Goal: Contribute content

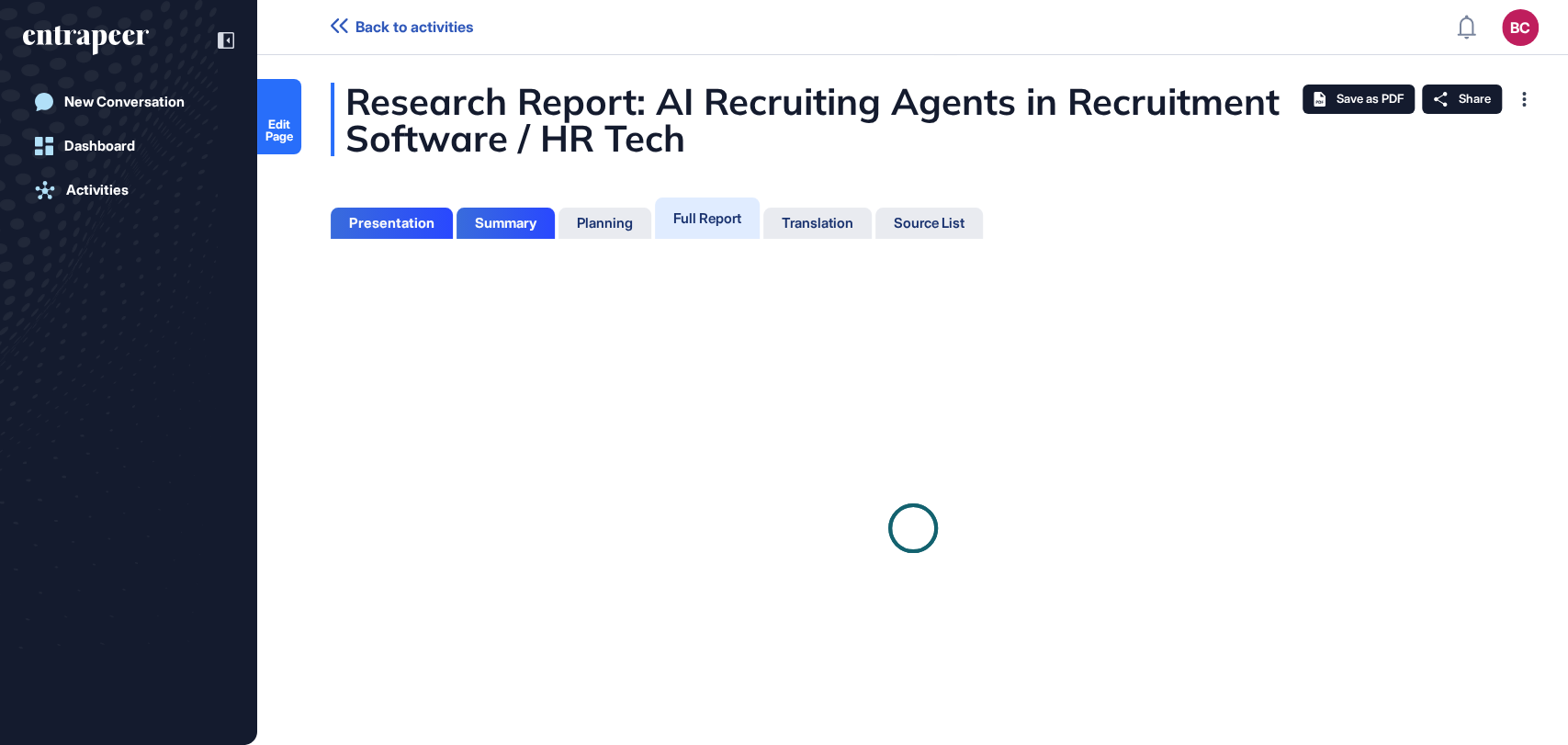
scroll to position [652, 4]
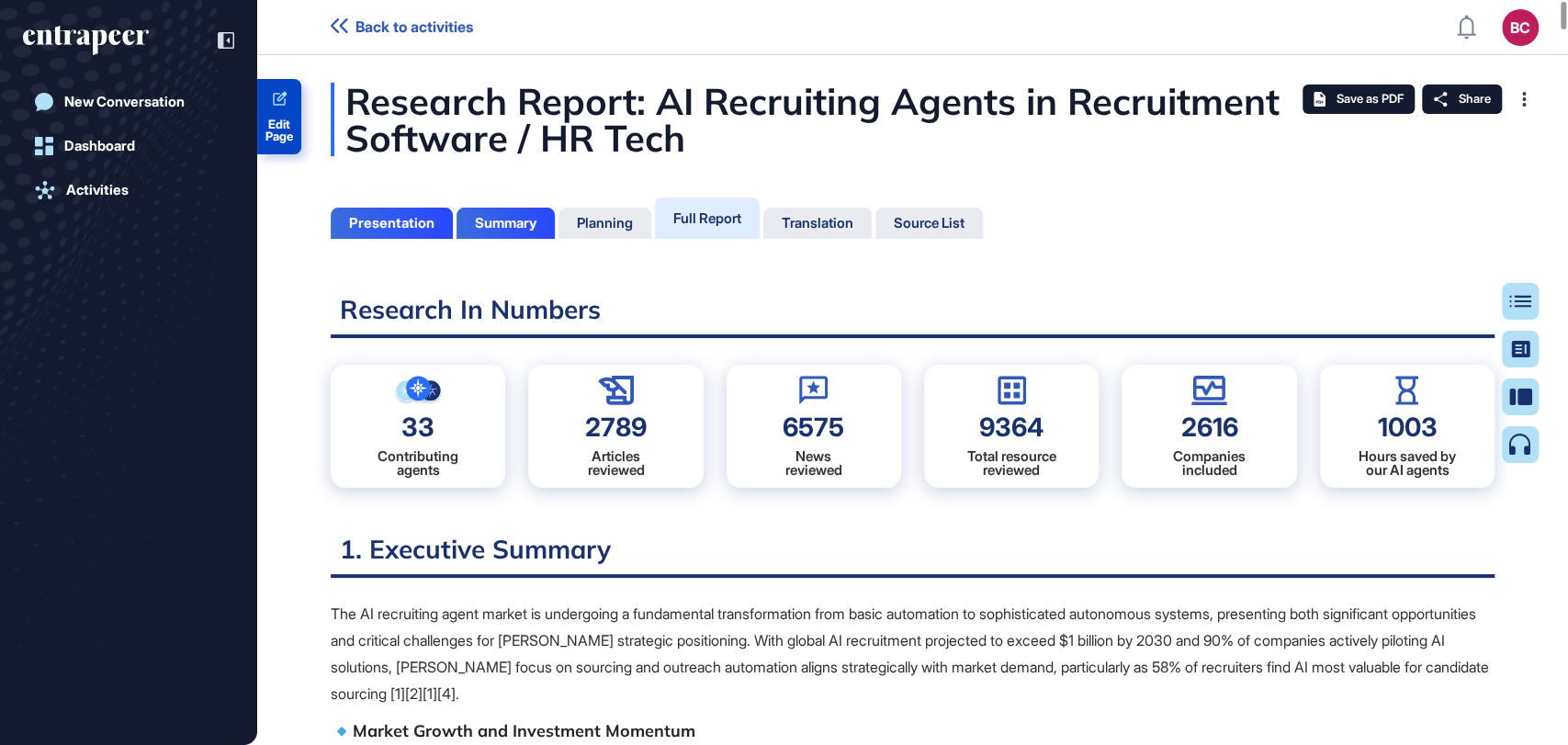
click at [280, 125] on span "Edit Page" at bounding box center [279, 130] width 44 height 24
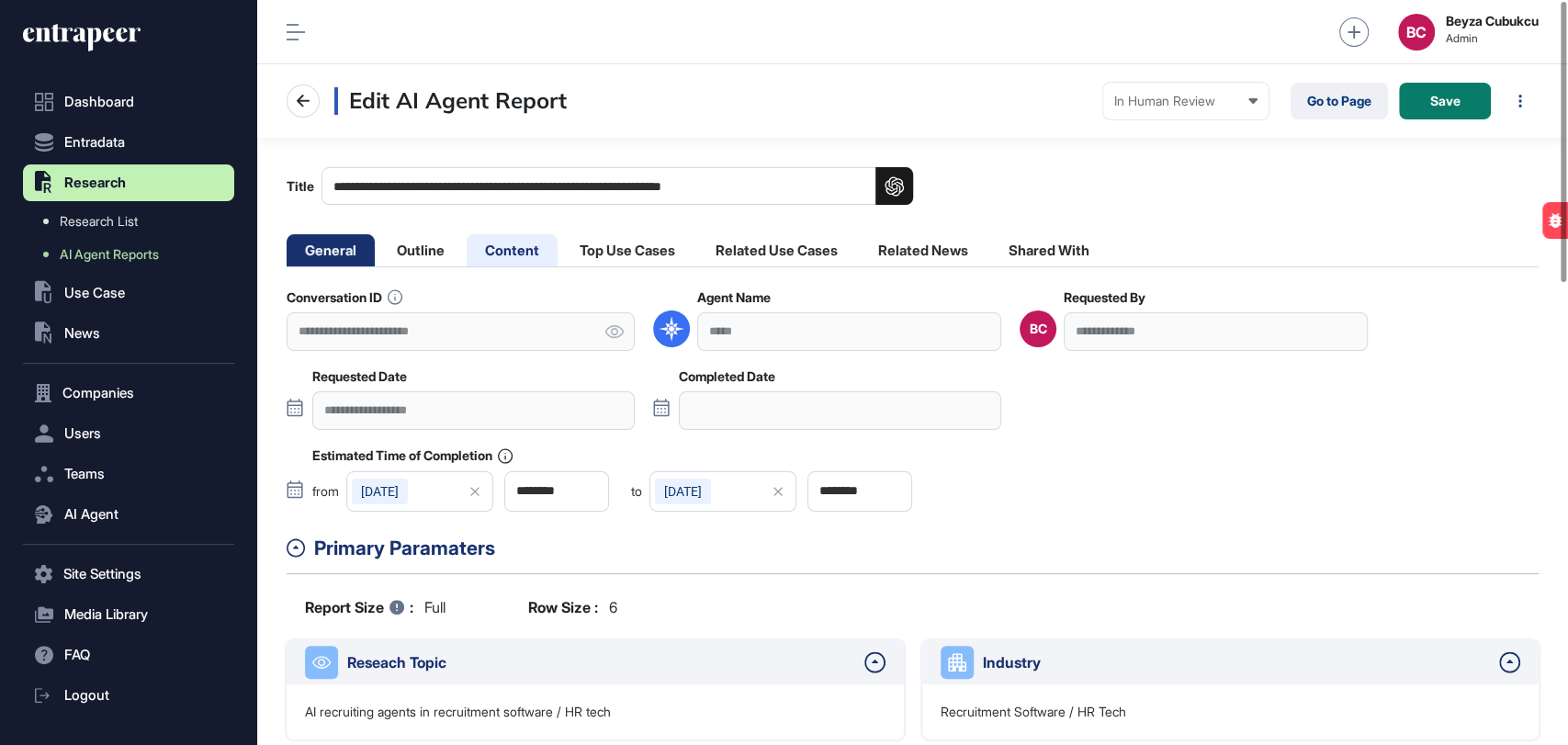
click at [516, 246] on li "Content" at bounding box center [512, 250] width 91 height 33
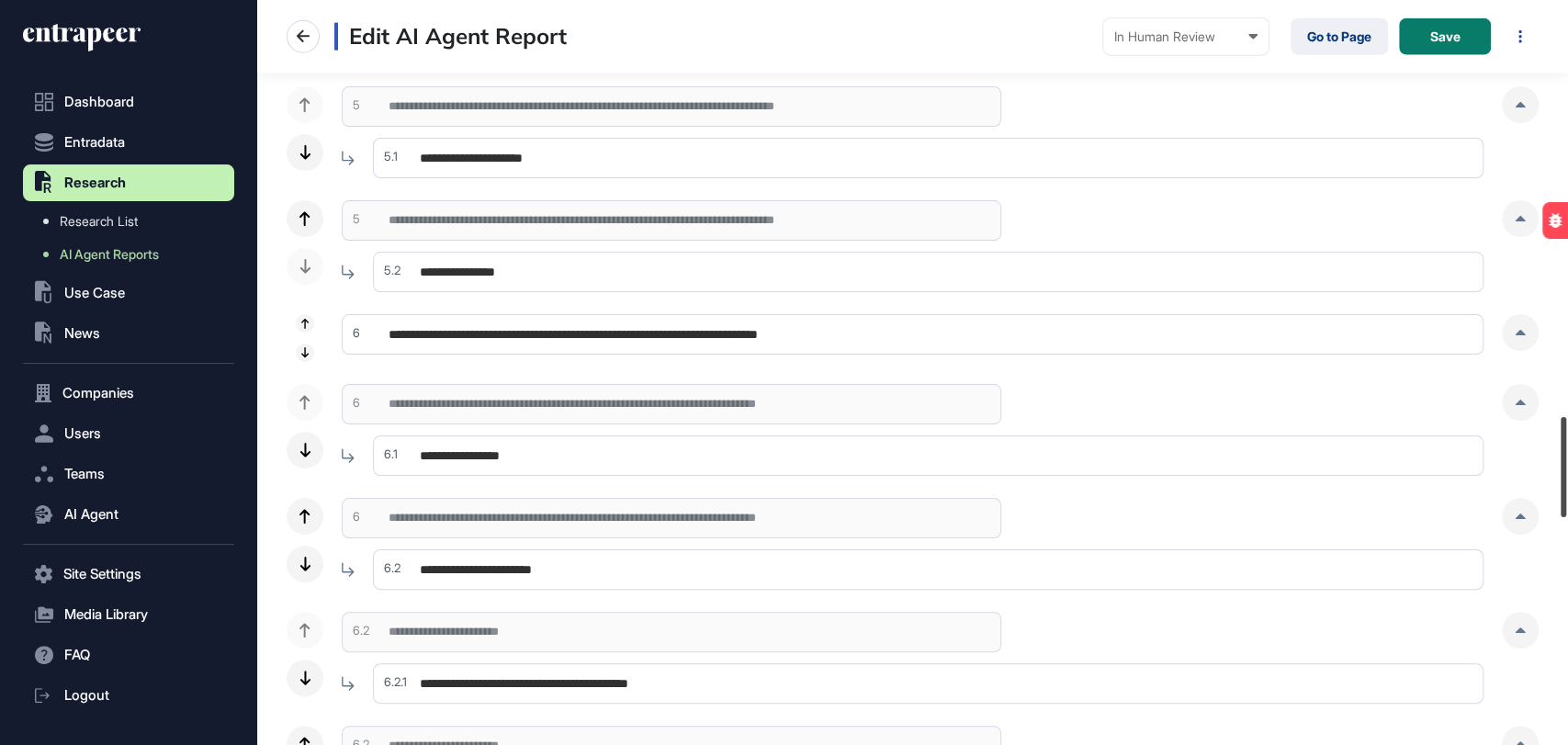
scroll to position [3126, 0]
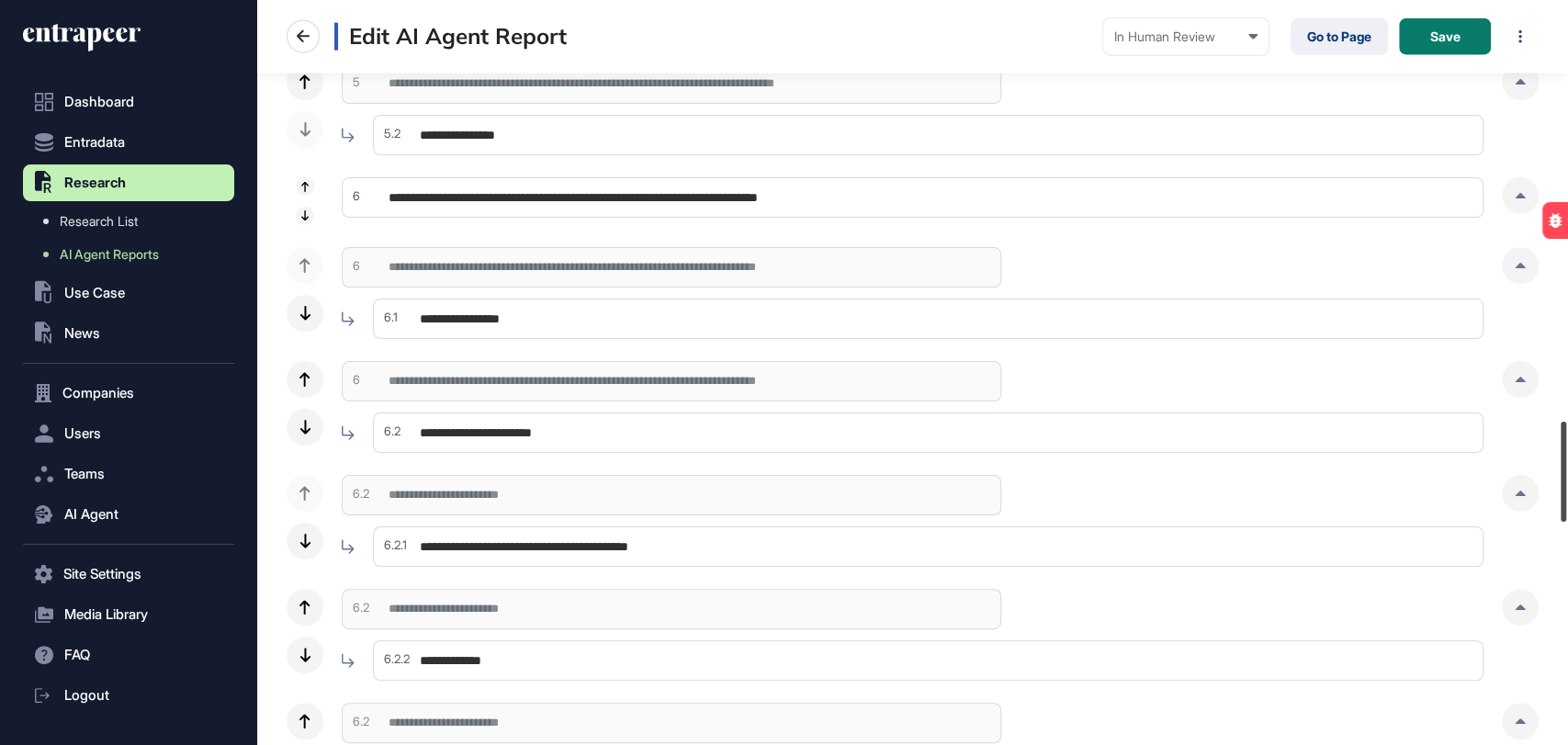
drag, startPoint x: 1561, startPoint y: 23, endPoint x: 1566, endPoint y: 442, distance: 419.0
click at [1566, 442] on div at bounding box center [1563, 471] width 6 height 100
click at [1507, 260] on div at bounding box center [1520, 264] width 36 height 36
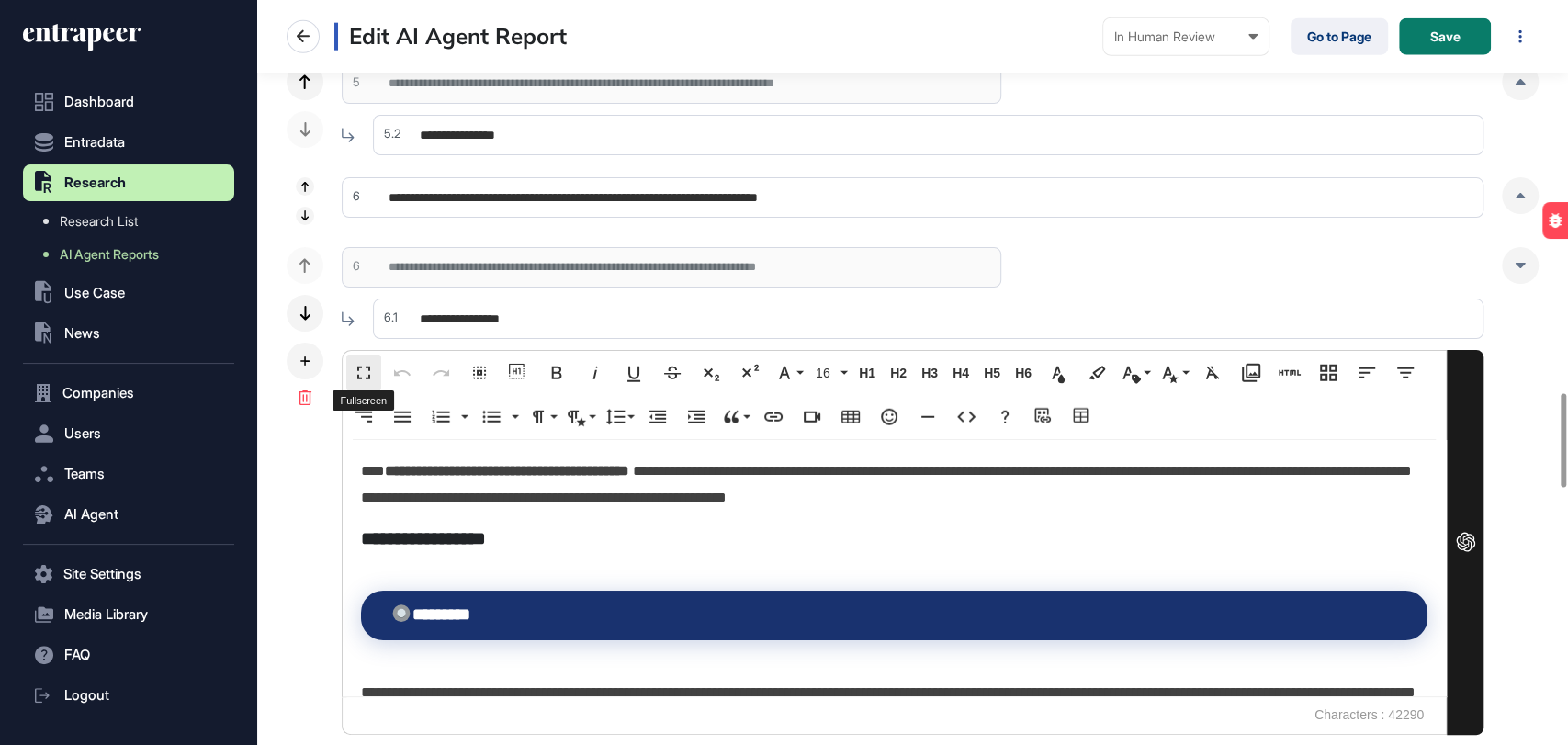
click at [375, 367] on button "Fullscreen" at bounding box center [363, 372] width 34 height 36
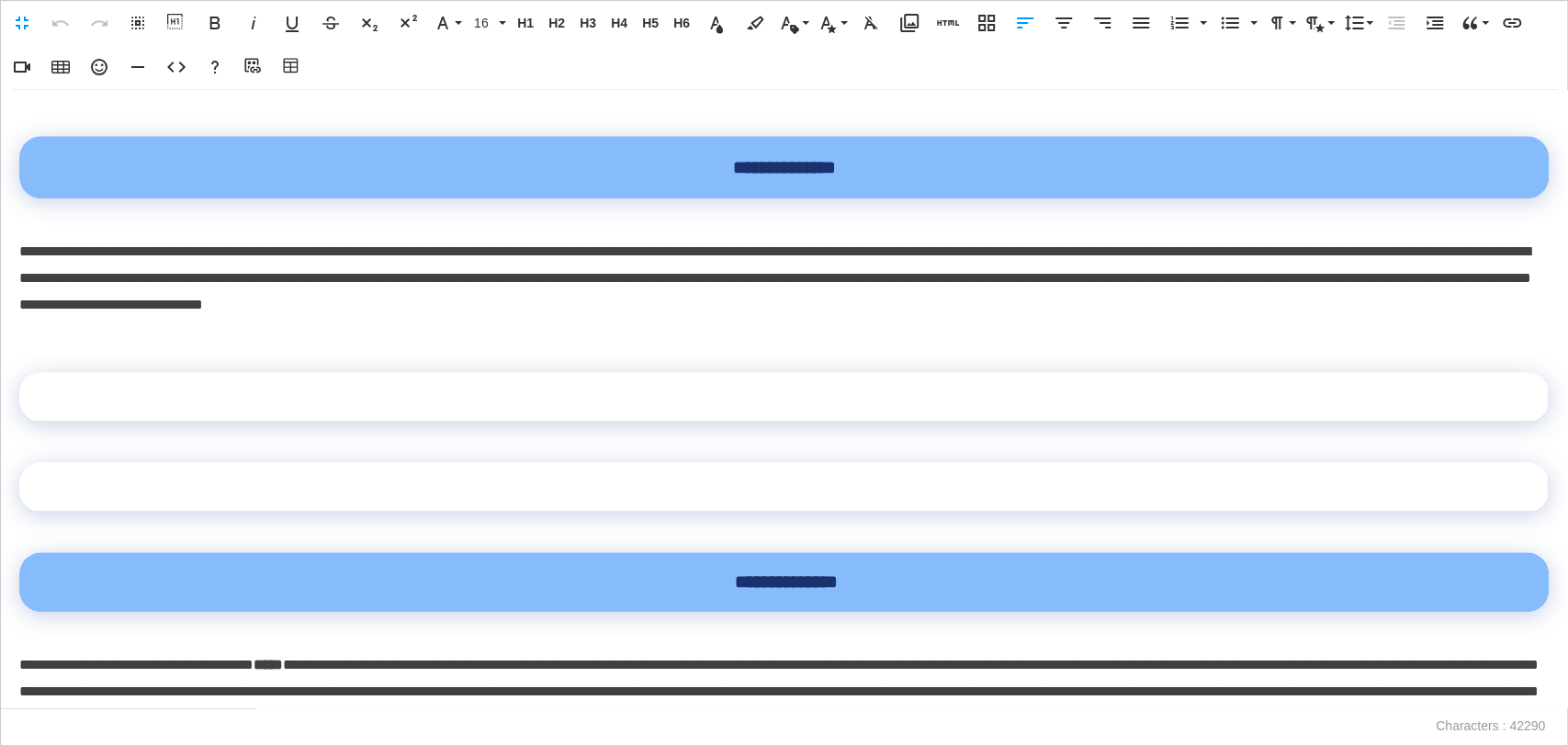
scroll to position [1224, 0]
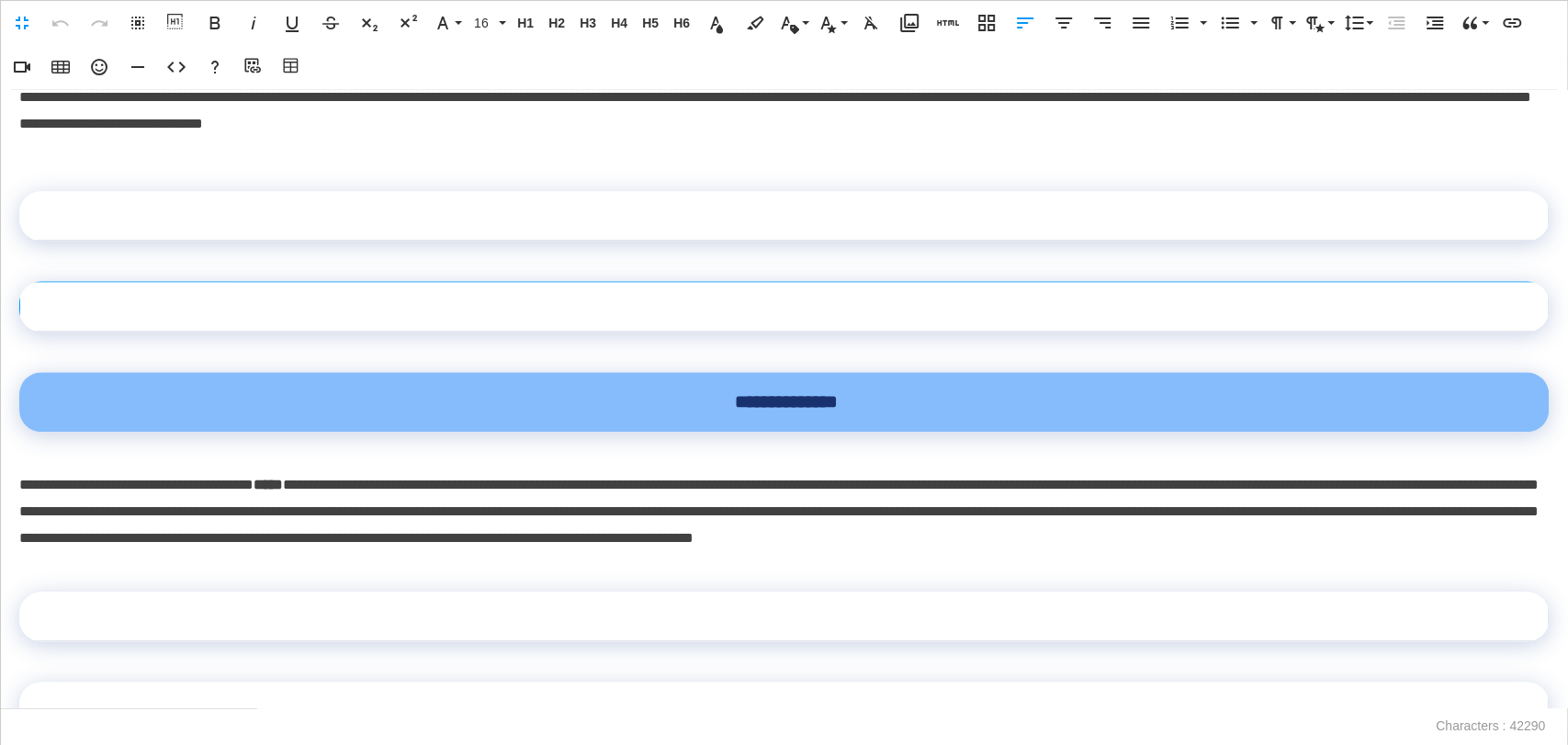
click at [307, 332] on td at bounding box center [784, 306] width 1529 height 49
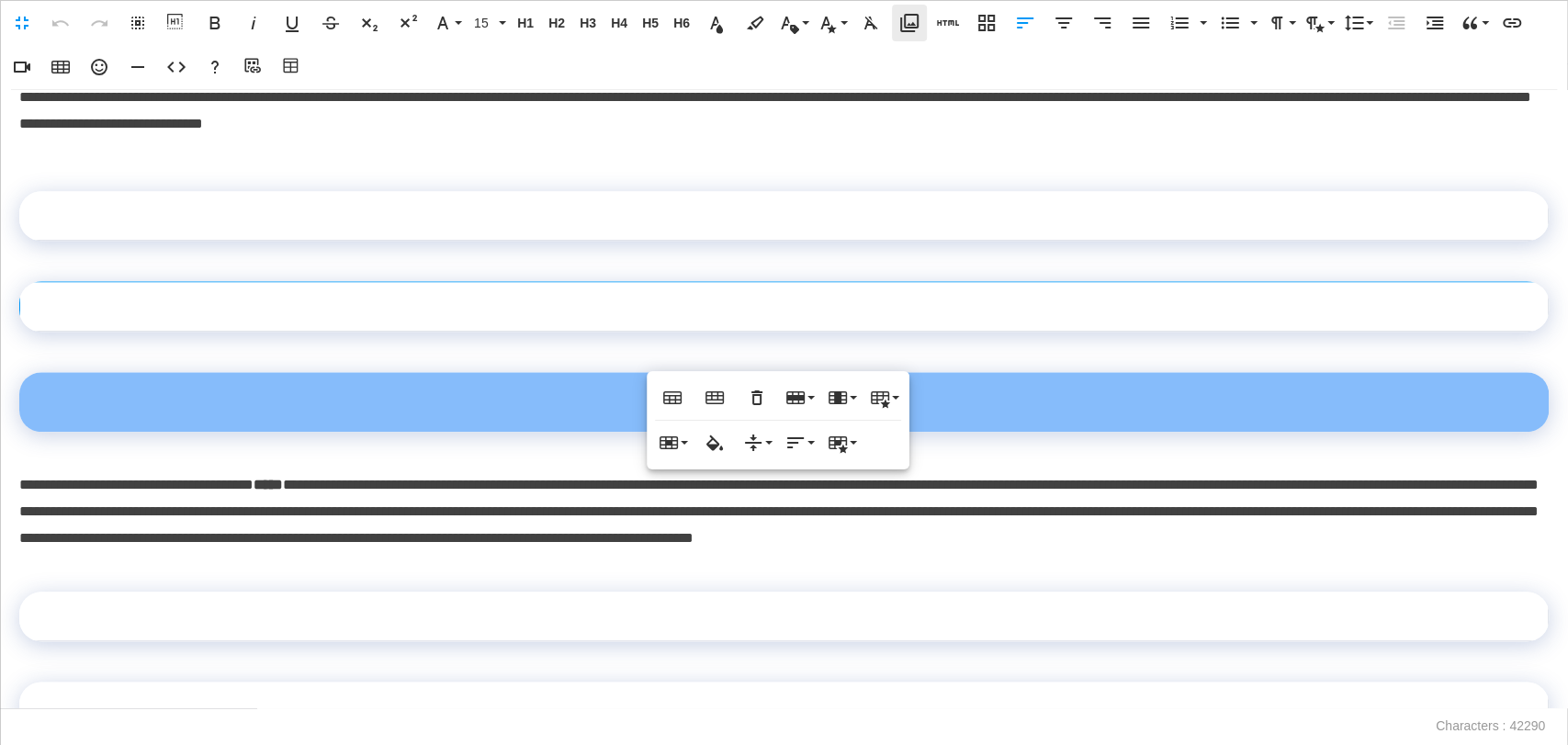
click at [915, 17] on icon "button" at bounding box center [909, 23] width 22 height 22
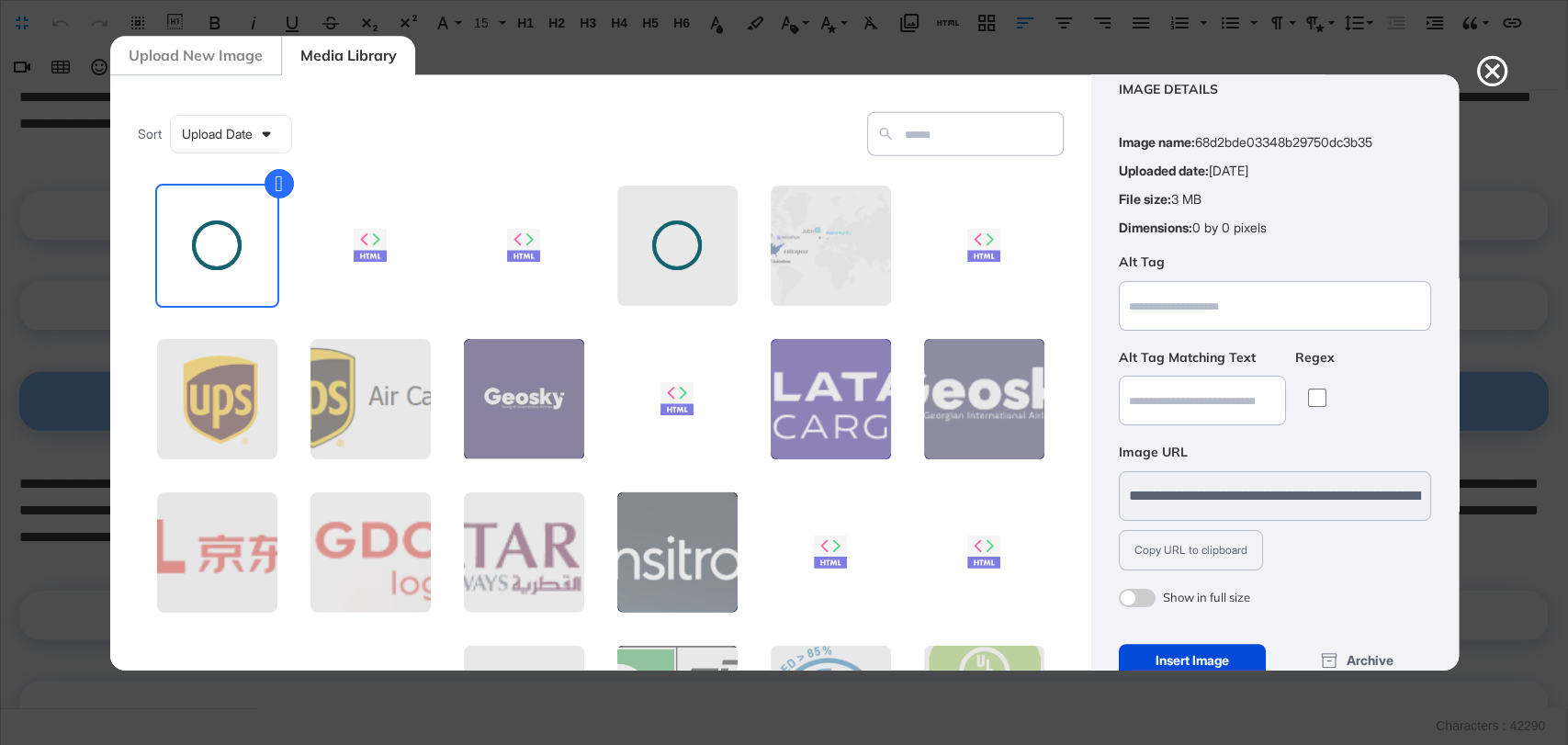
scroll to position [74, 0]
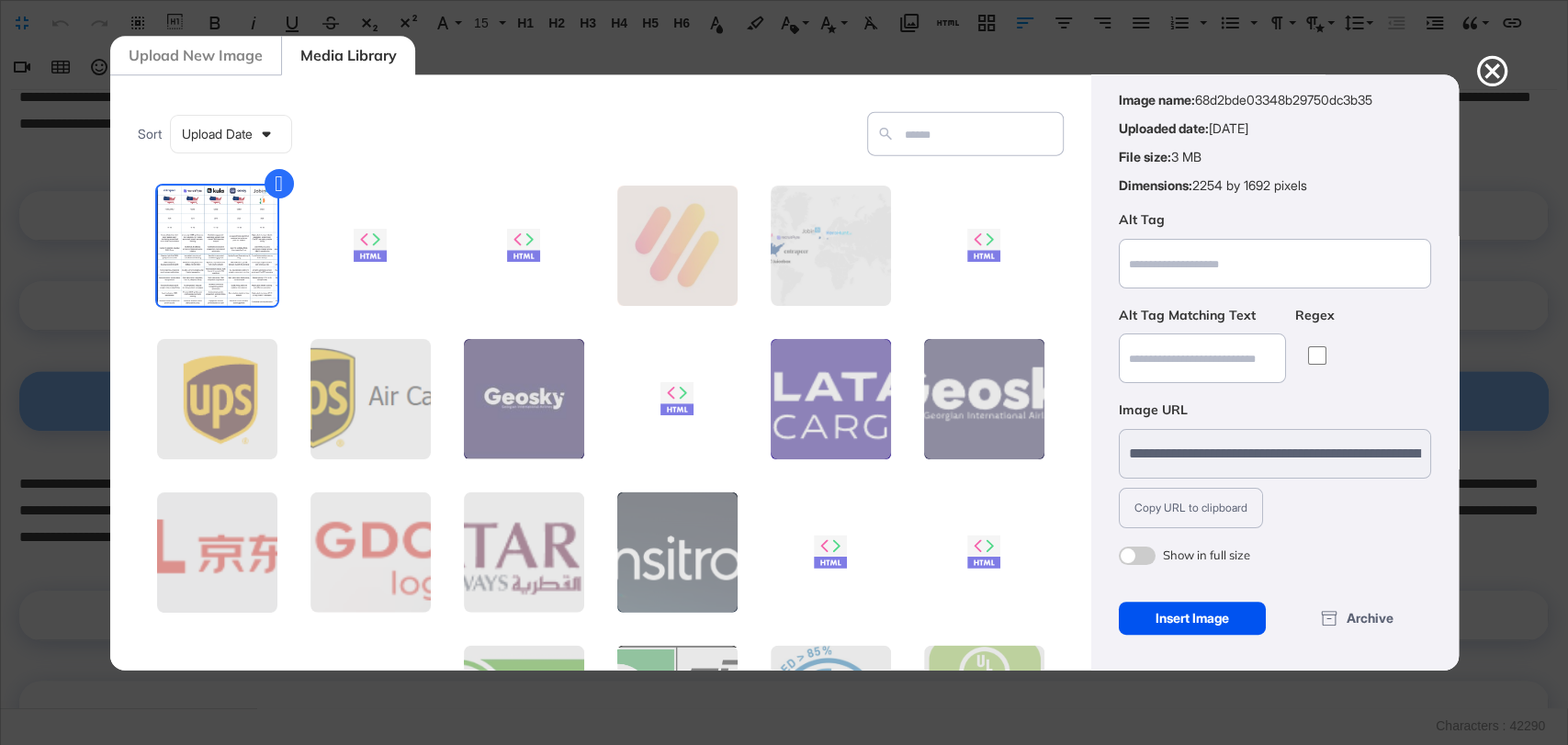
click at [1165, 604] on div "Insert Image" at bounding box center [1193, 616] width 148 height 33
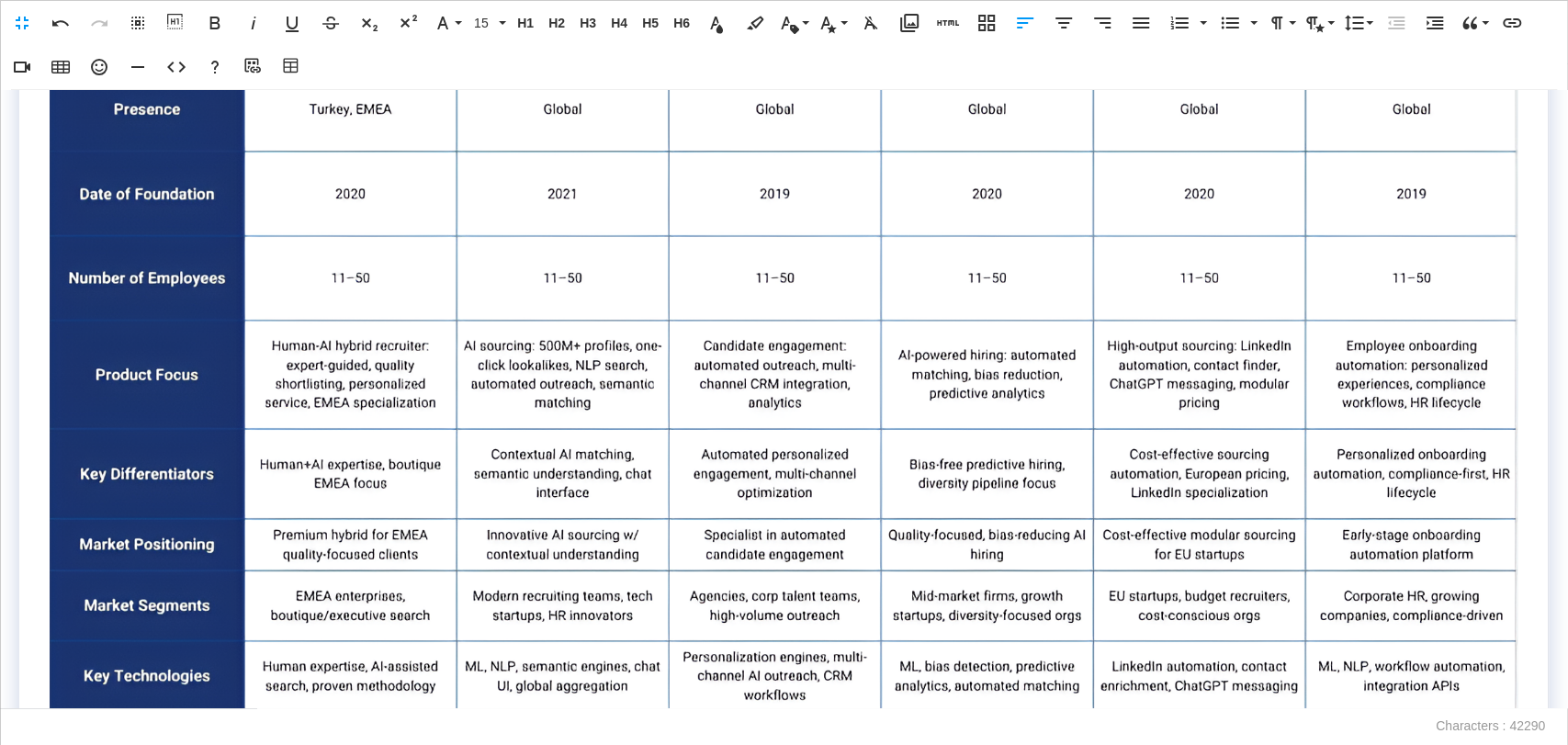
scroll to position [1020, 0]
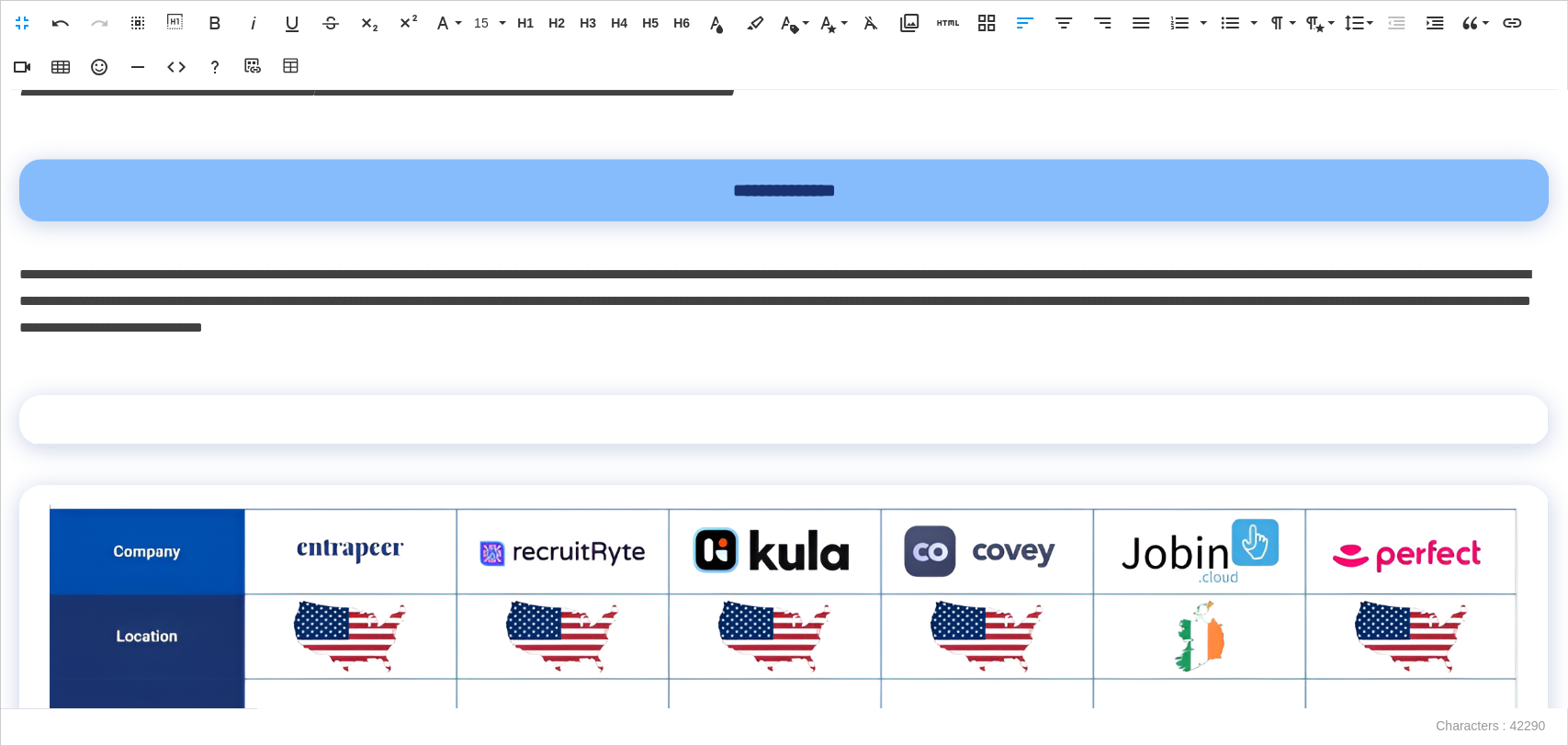
click at [435, 441] on td at bounding box center [784, 419] width 1530 height 49
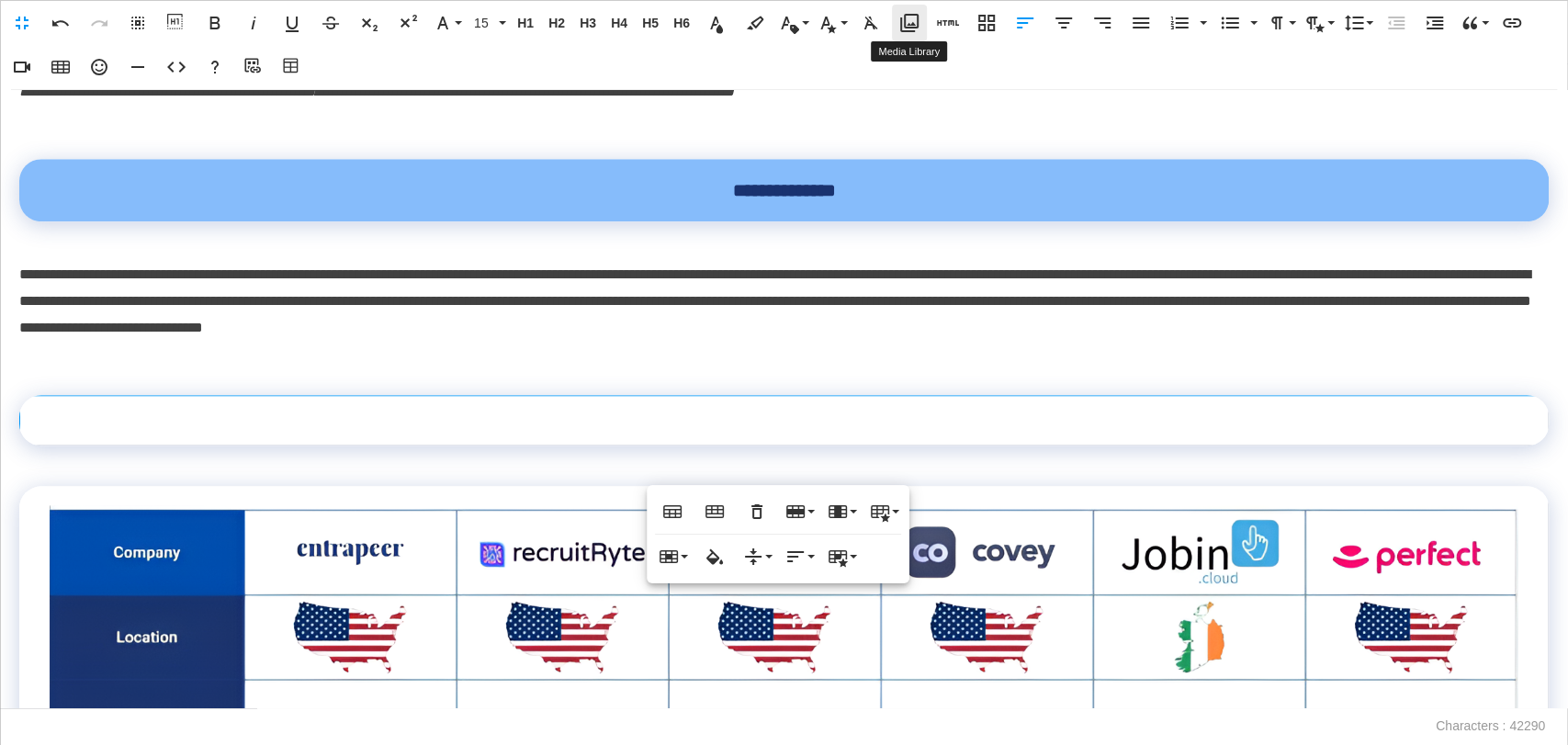
click at [896, 25] on button "Media Library" at bounding box center [908, 22] width 34 height 36
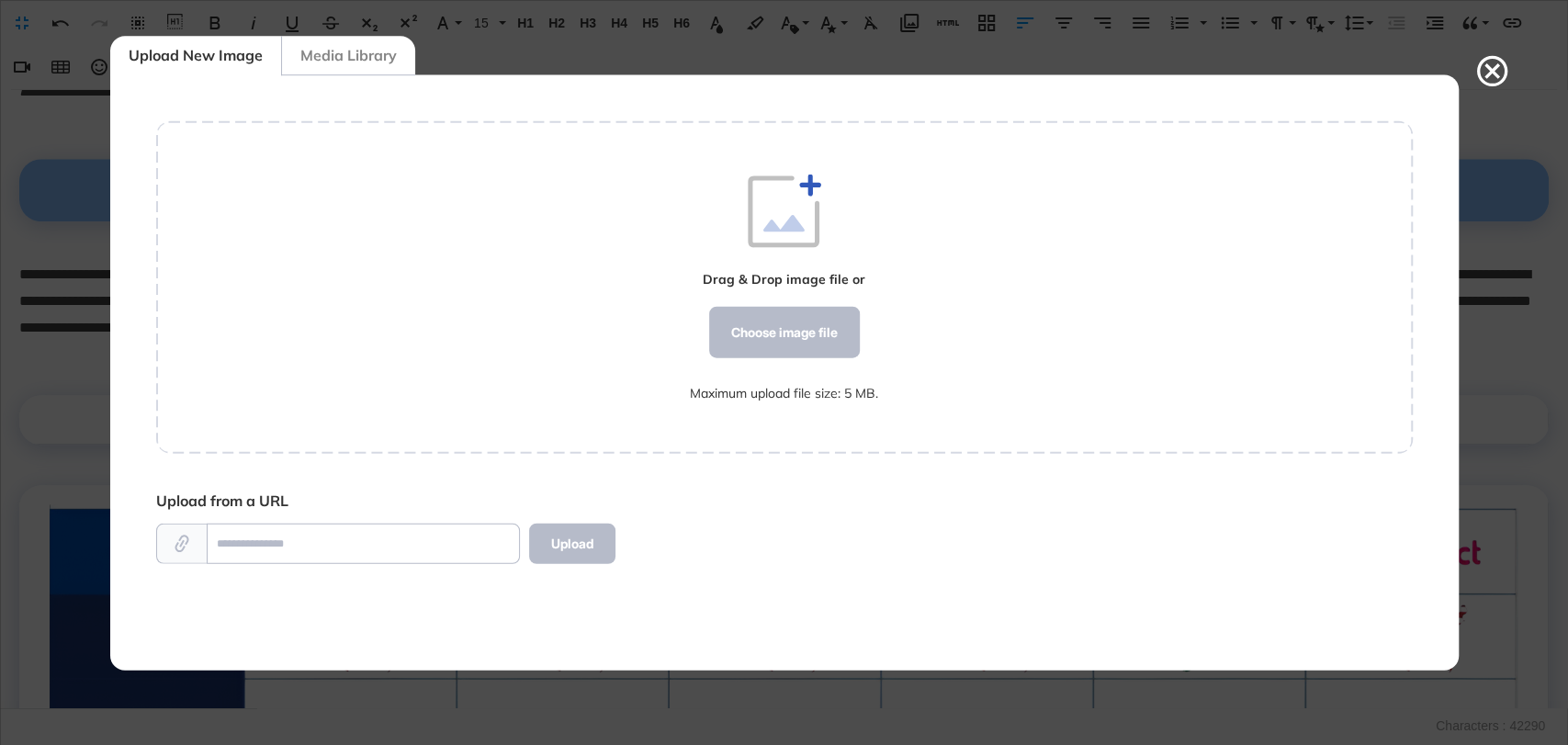
scroll to position [7, 0]
click at [829, 330] on div "Choose image file" at bounding box center [784, 331] width 151 height 51
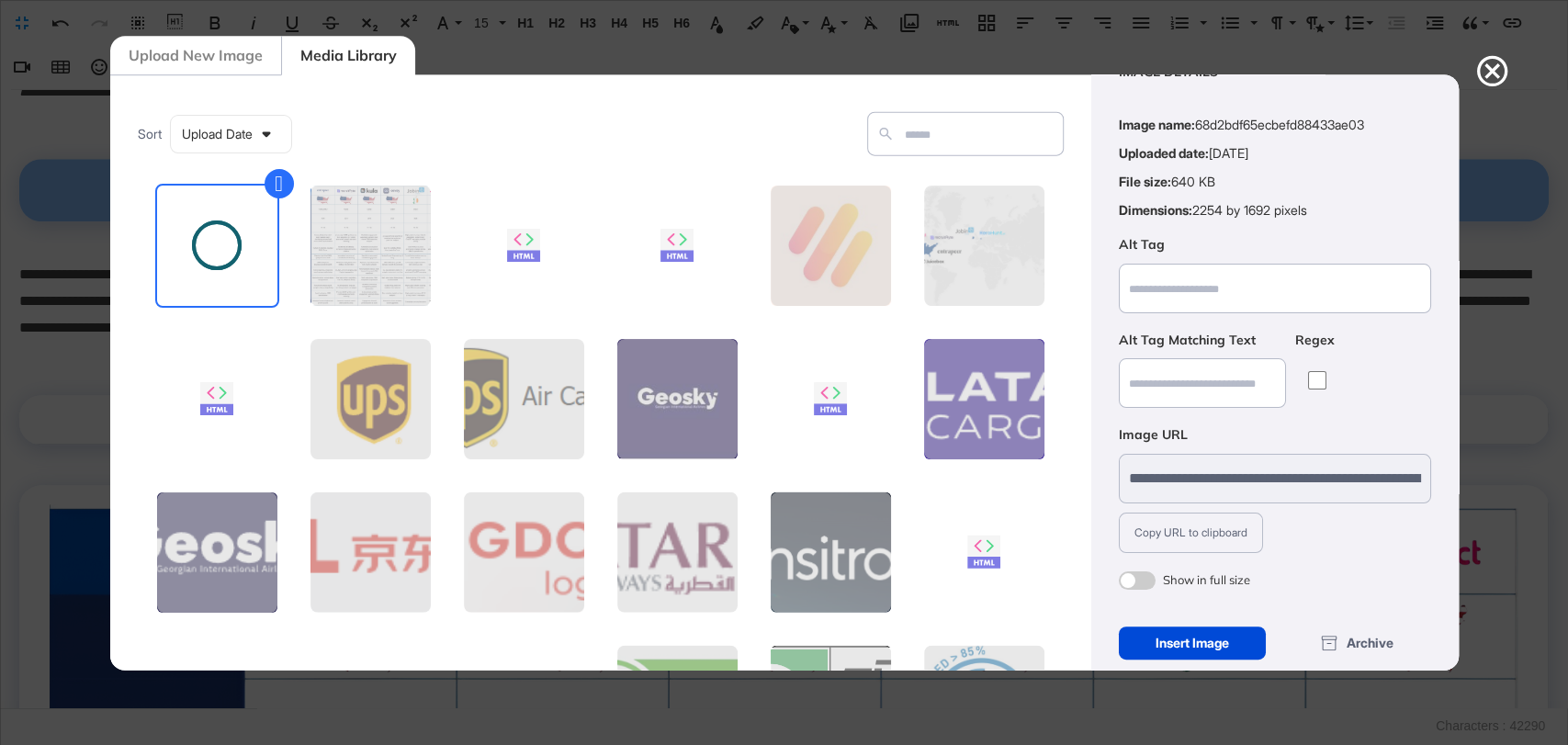
scroll to position [74, 0]
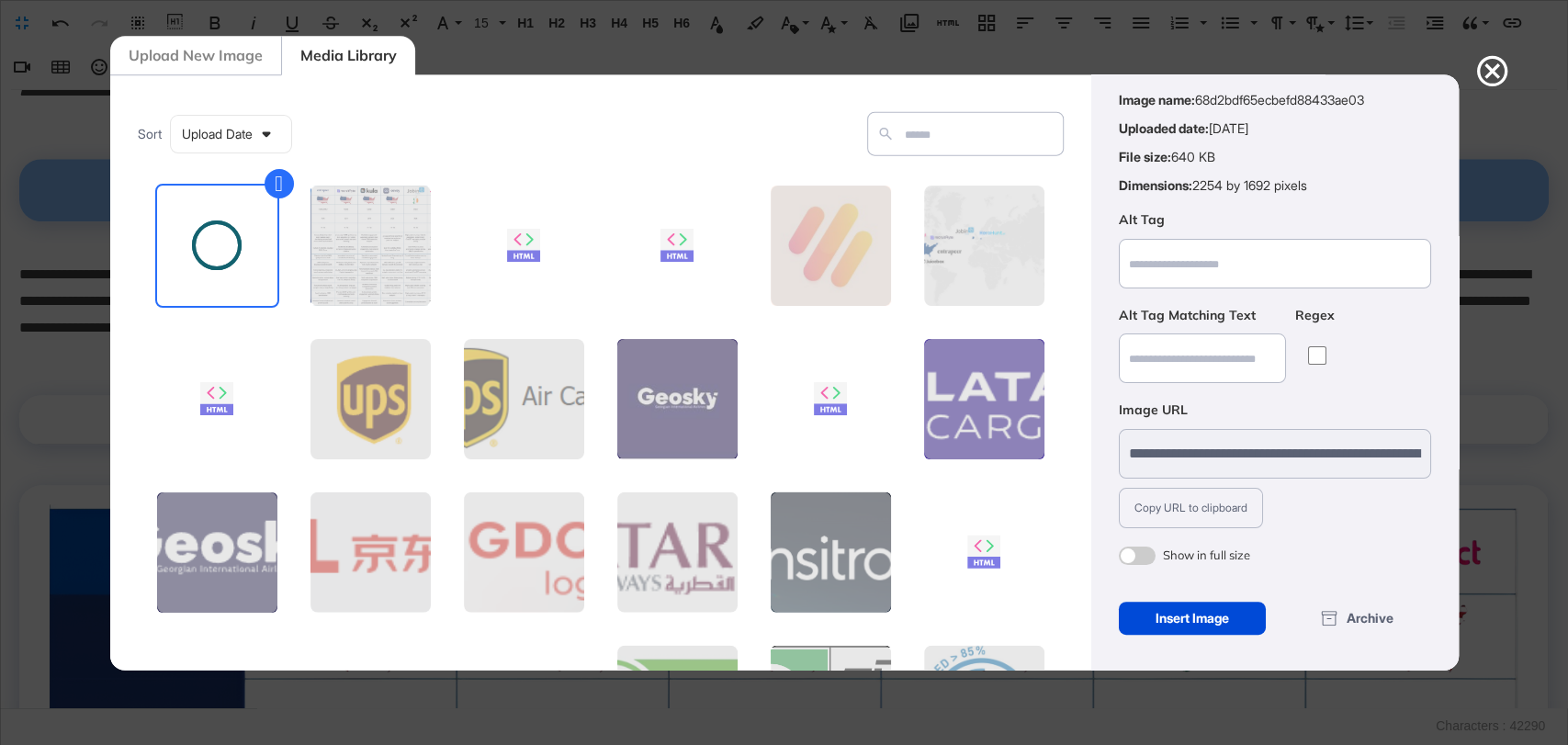
click at [1208, 604] on div "Insert Image" at bounding box center [1193, 616] width 148 height 33
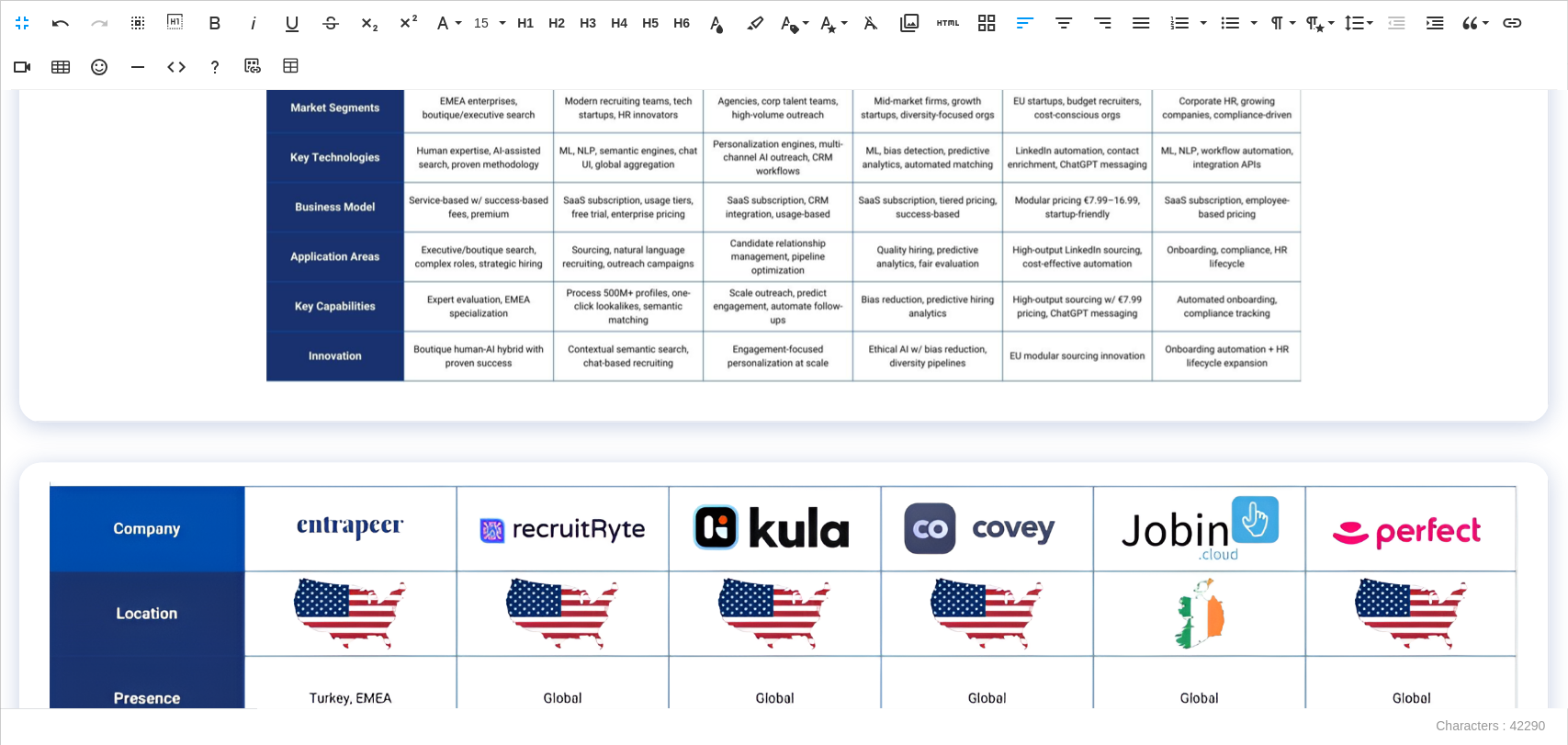
scroll to position [2142, 0]
